Goal: Navigation & Orientation: Find specific page/section

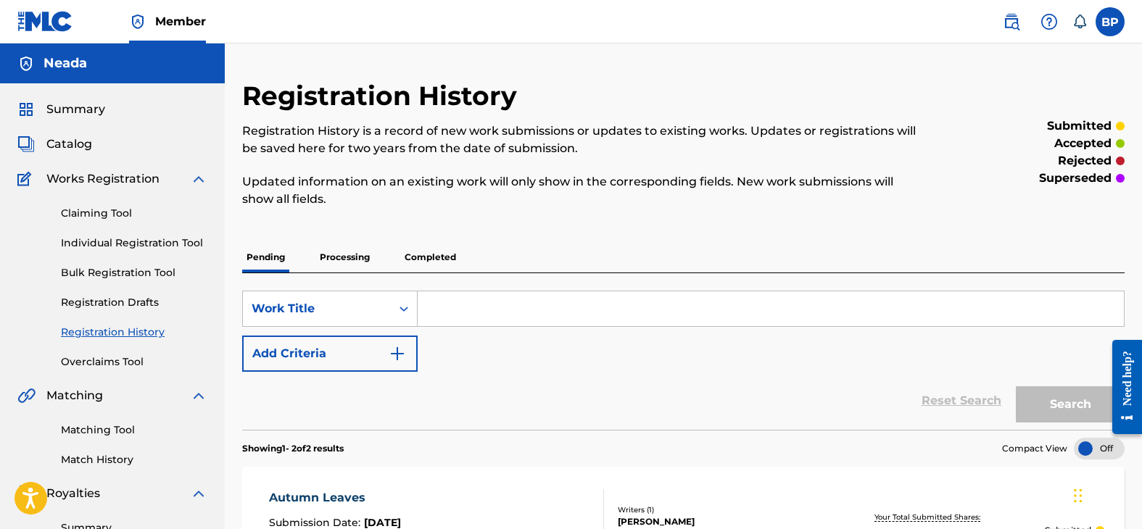
click at [49, 141] on span "Catalog" at bounding box center [69, 144] width 46 height 17
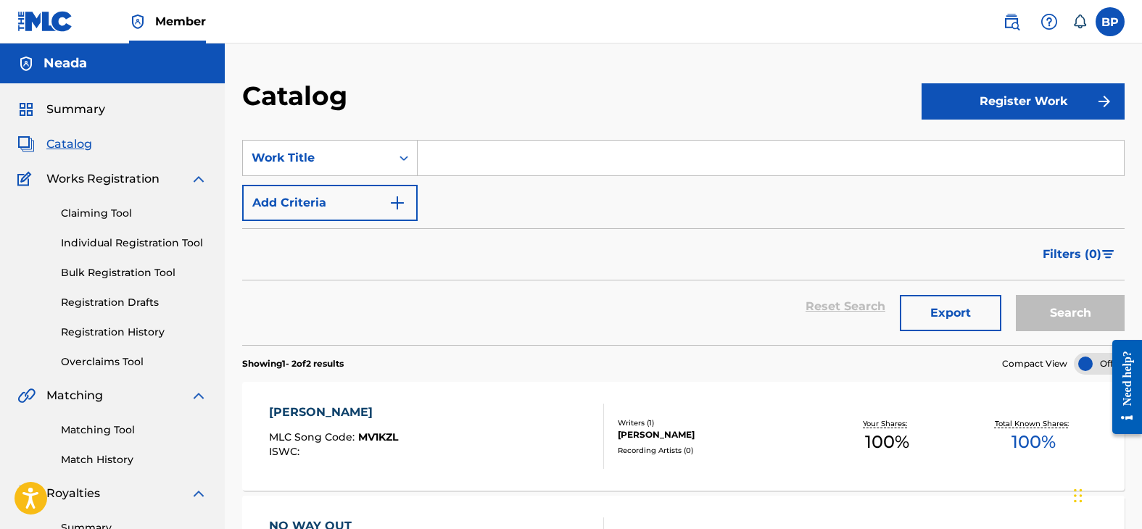
click at [79, 108] on span "Summary" at bounding box center [75, 109] width 59 height 17
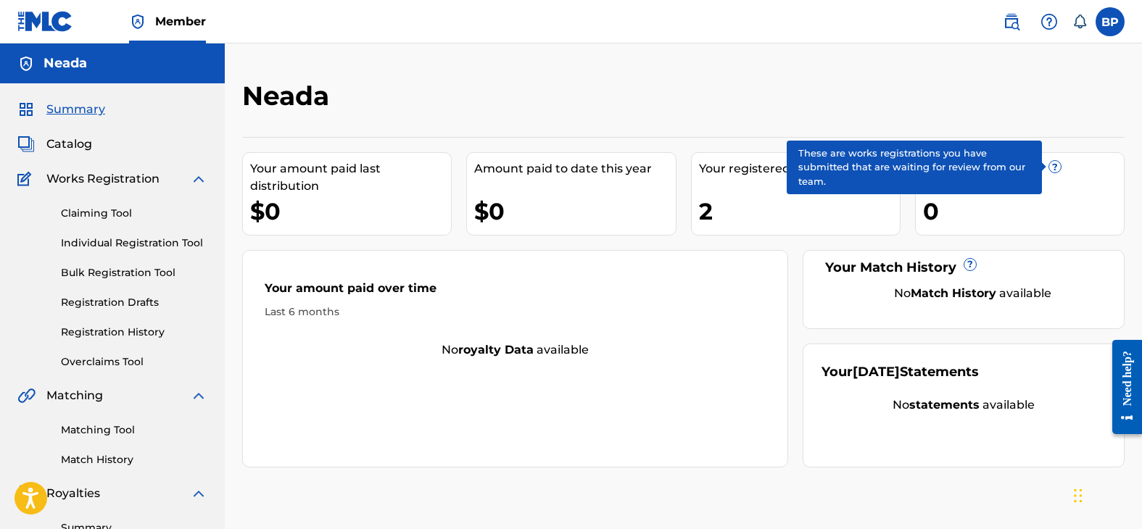
click at [1051, 164] on span "?" at bounding box center [1055, 167] width 12 height 12
click at [1050, 165] on span "?" at bounding box center [1055, 167] width 12 height 12
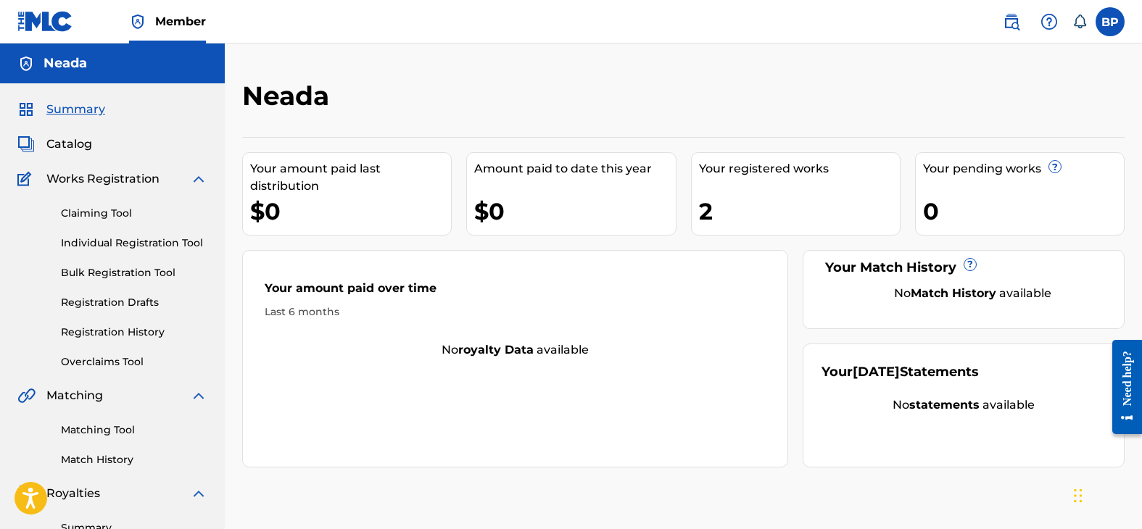
click at [55, 20] on img at bounding box center [45, 21] width 56 height 21
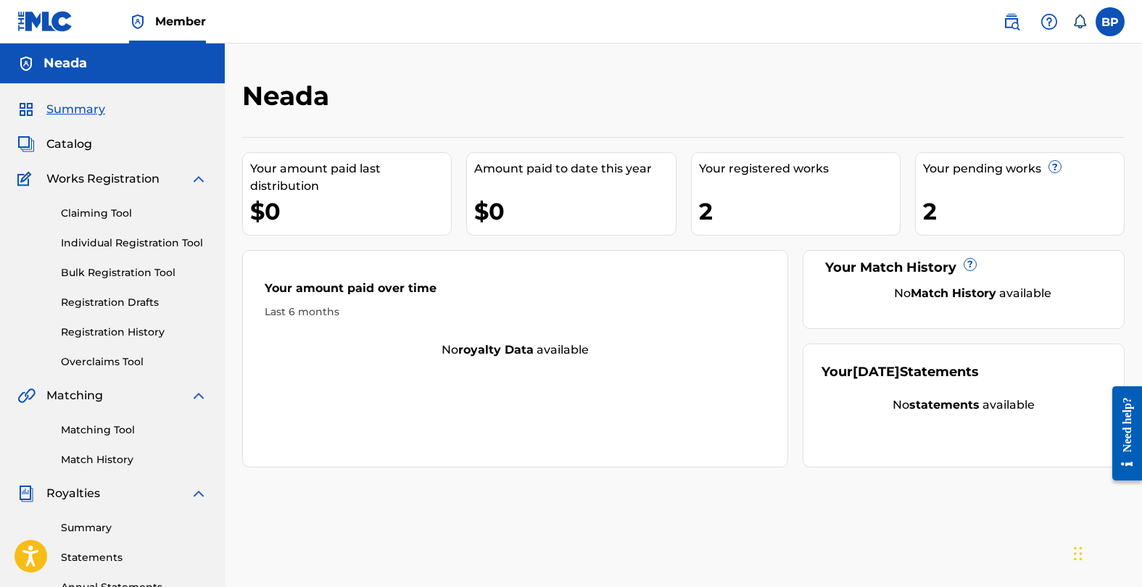
click at [990, 159] on div "Your pending works ? 2" at bounding box center [1020, 193] width 210 height 83
click at [1116, 25] on label at bounding box center [1110, 21] width 29 height 29
click at [1110, 22] on input "BP Brandan Pineda naeda.busc@gmail.com Notification Preferences Profile Log out" at bounding box center [1110, 22] width 0 height 0
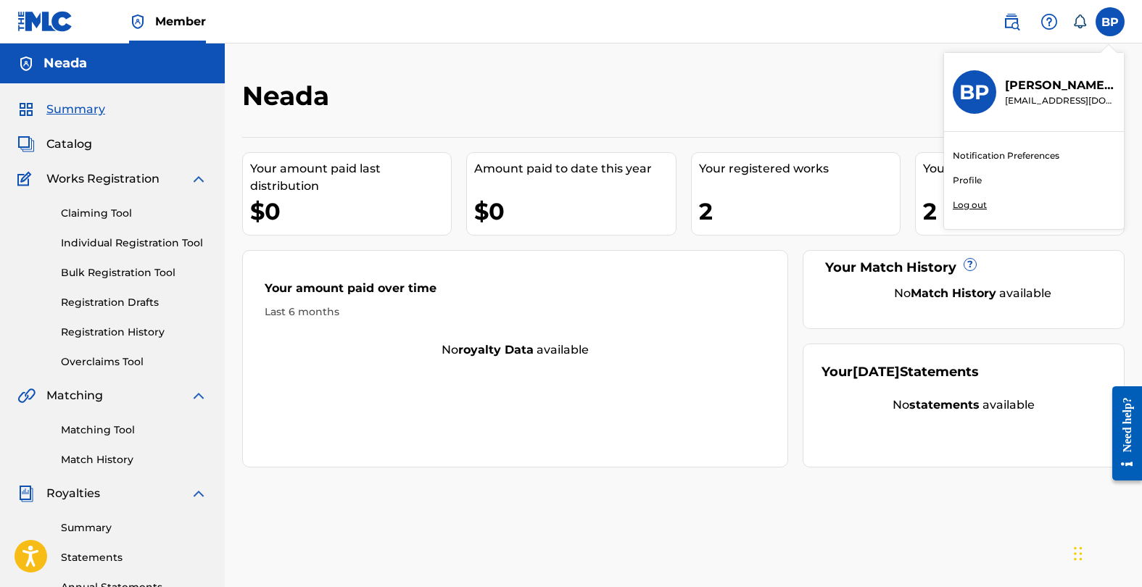
click at [766, 25] on nav "Member BP BP Brandan Pineda naeda.busc@gmail.com Notification Preferences Profi…" at bounding box center [571, 22] width 1142 height 44
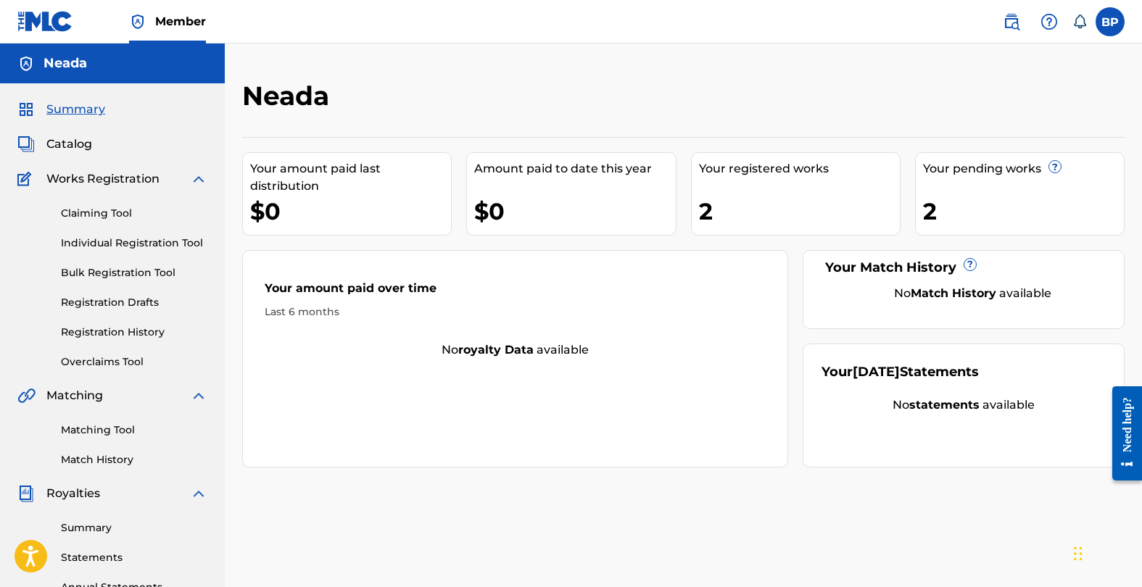
click at [1106, 15] on label at bounding box center [1110, 21] width 29 height 29
click at [1110, 22] on input "BP Brandan Pineda naeda.busc@gmail.com Notification Preferences Profile Log out" at bounding box center [1110, 22] width 0 height 0
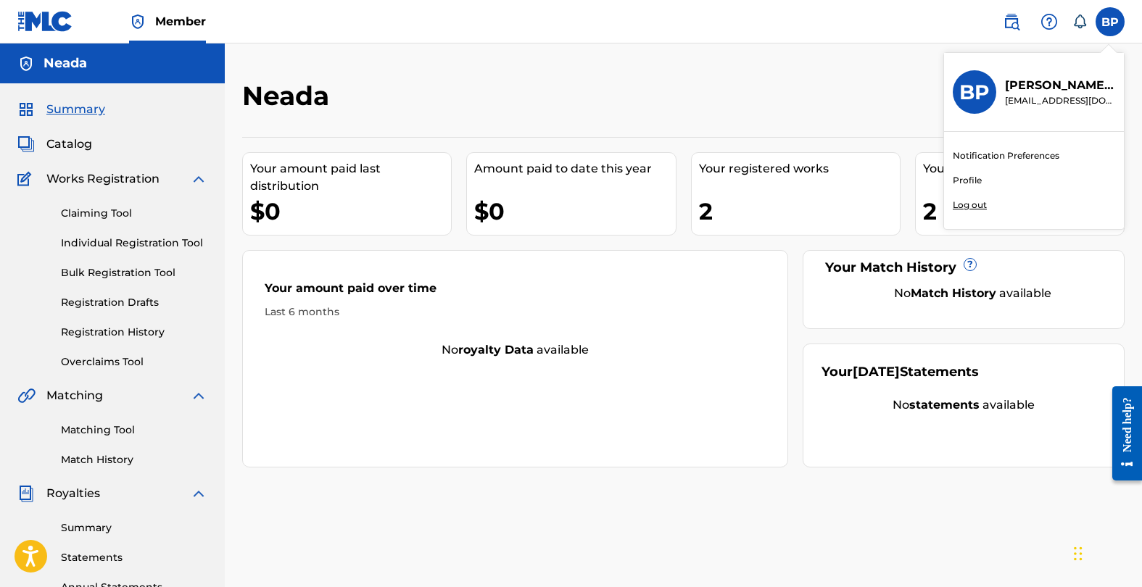
click at [974, 202] on p "Log out" at bounding box center [970, 205] width 34 height 13
click at [1110, 22] on input "BP Brandan Pineda naeda.busc@gmail.com Notification Preferences Profile Log out" at bounding box center [1110, 22] width 0 height 0
